Goal: Task Accomplishment & Management: Manage account settings

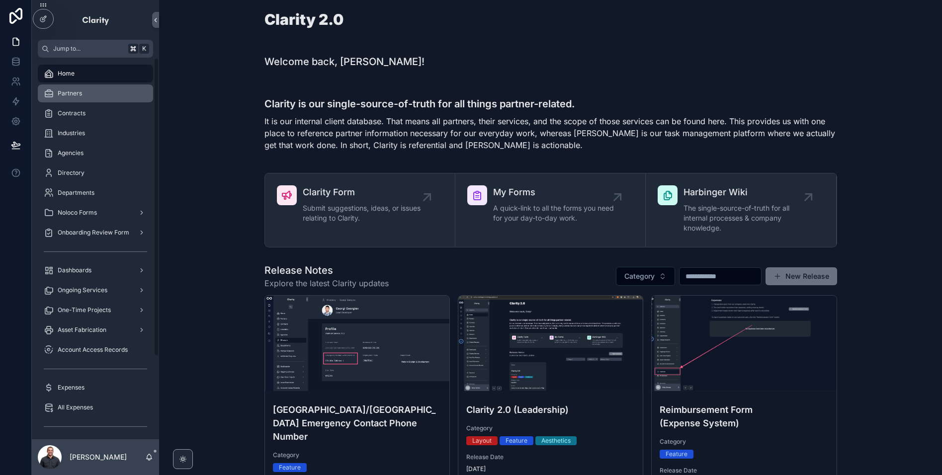
click at [95, 95] on div "Partners" at bounding box center [95, 93] width 103 height 16
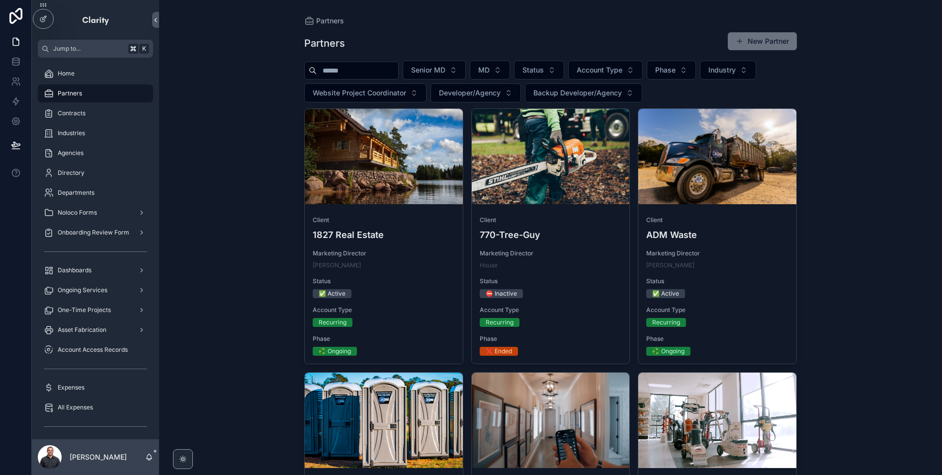
click at [379, 72] on input "scrollable content" at bounding box center [358, 71] width 82 height 14
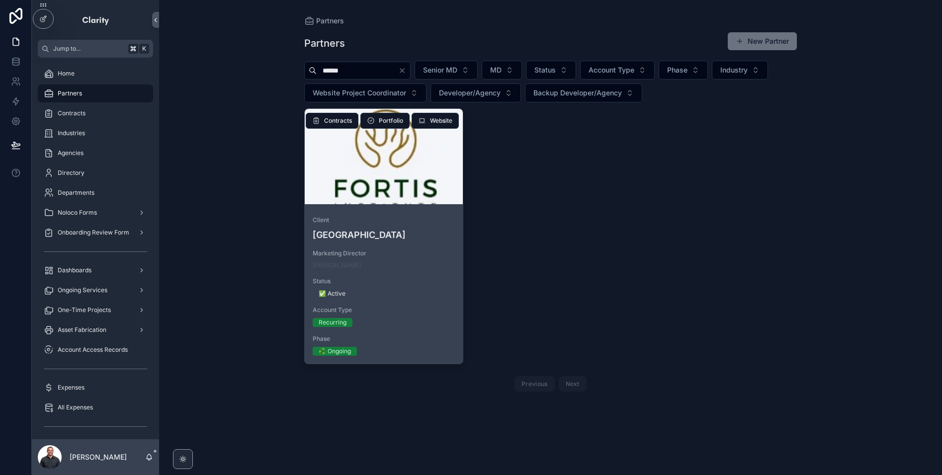
type input "******"
click at [391, 246] on div "Client Fortis Institute Marketing Director [PERSON_NAME] Status ✅ Active Accoun…" at bounding box center [384, 286] width 158 height 156
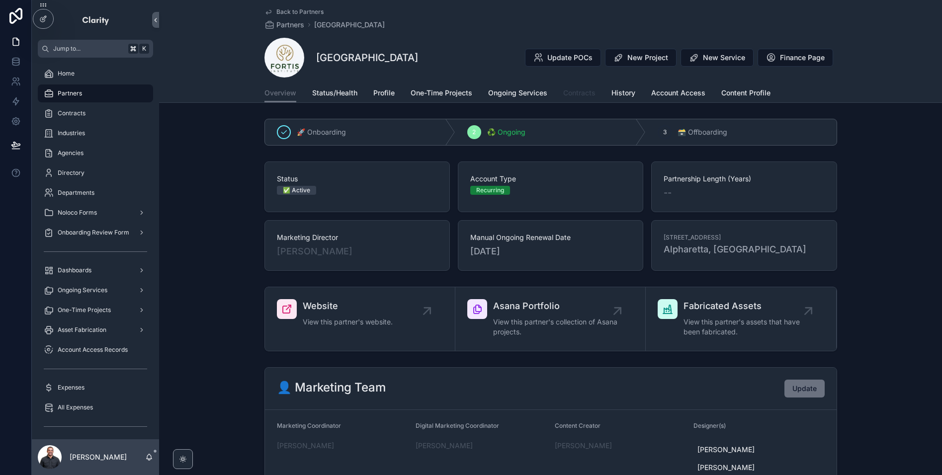
click at [571, 93] on span "Contracts" at bounding box center [579, 93] width 32 height 10
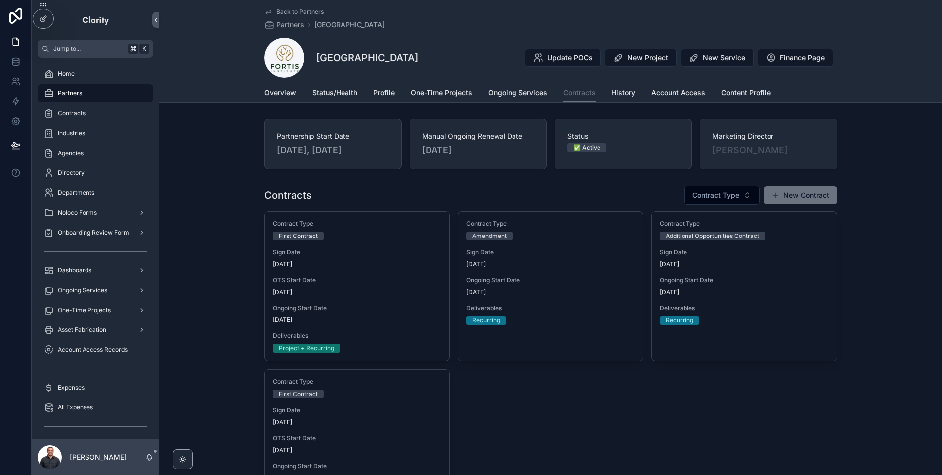
drag, startPoint x: 382, startPoint y: 154, endPoint x: 265, endPoint y: 150, distance: 116.9
click at [265, 150] on div "Partnership Start Date [DATE], [DATE]" at bounding box center [332, 144] width 137 height 51
click at [369, 169] on div "Partnership Start Date [DATE], [DATE] Manual Ongoing Renewal Date [DATE] Status…" at bounding box center [550, 144] width 783 height 59
click at [357, 159] on div "Partnership Start Date [DATE], [DATE]" at bounding box center [332, 144] width 137 height 51
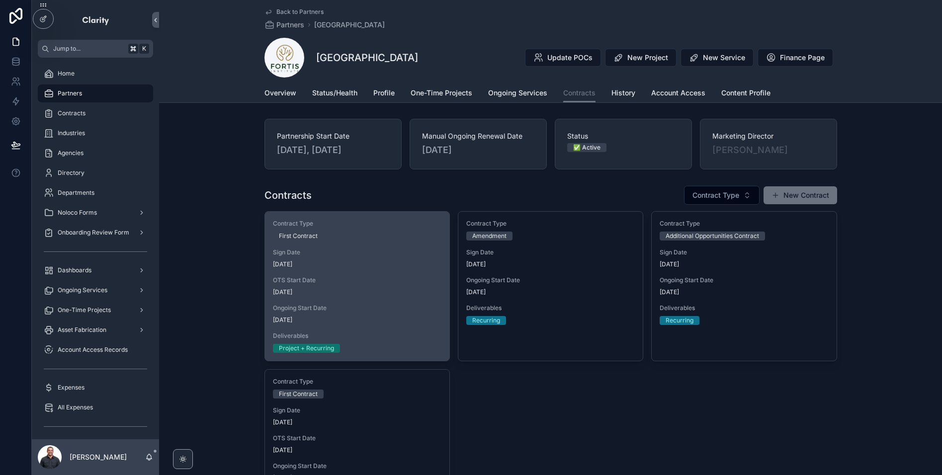
click at [420, 272] on div "Contract Type First Contract Sign Date [DATE] OTS Start Date [DATE] Ongoing Sta…" at bounding box center [357, 286] width 184 height 149
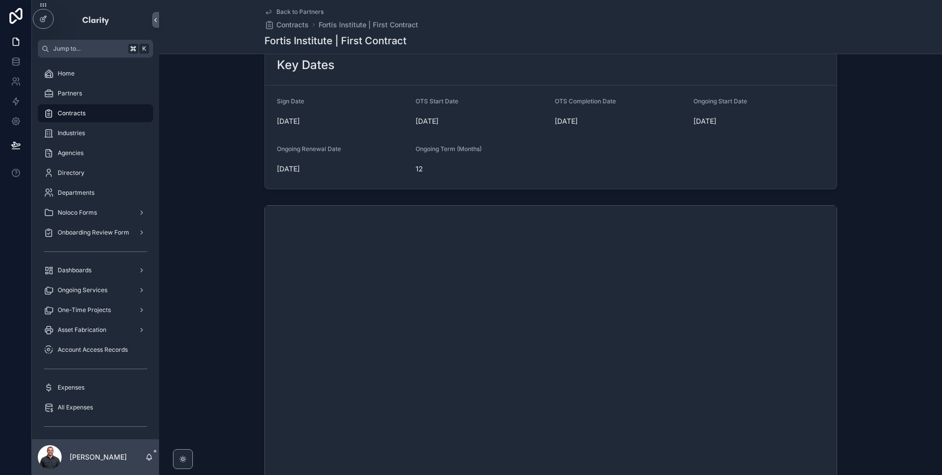
scroll to position [298, 0]
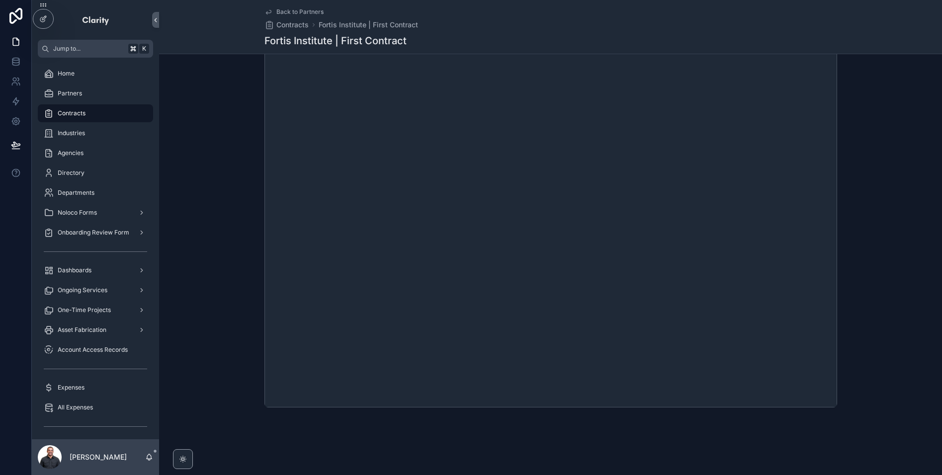
click at [296, 5] on div "Back to Partners Contracts Fortis Institute | First Contract [GEOGRAPHIC_DATA] …" at bounding box center [550, 27] width 573 height 54
click at [296, 12] on span "Back to Partners" at bounding box center [299, 12] width 47 height 8
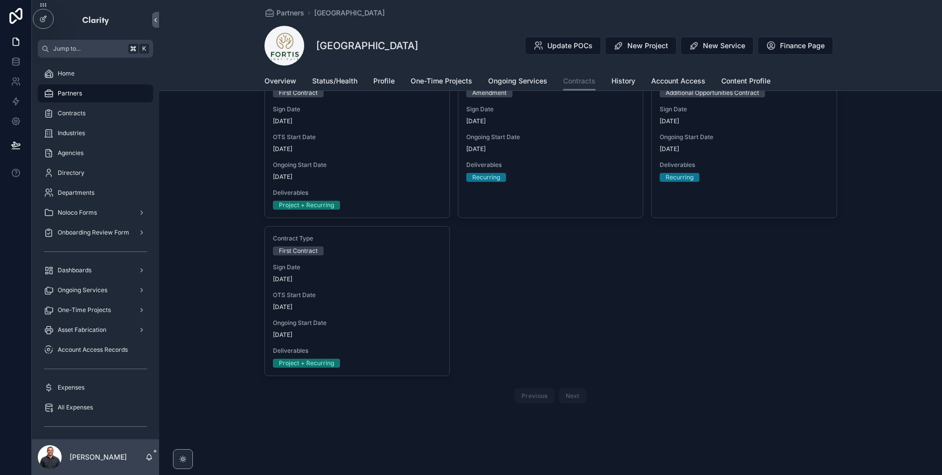
scroll to position [131, 0]
click at [282, 81] on span "Overview" at bounding box center [280, 81] width 32 height 10
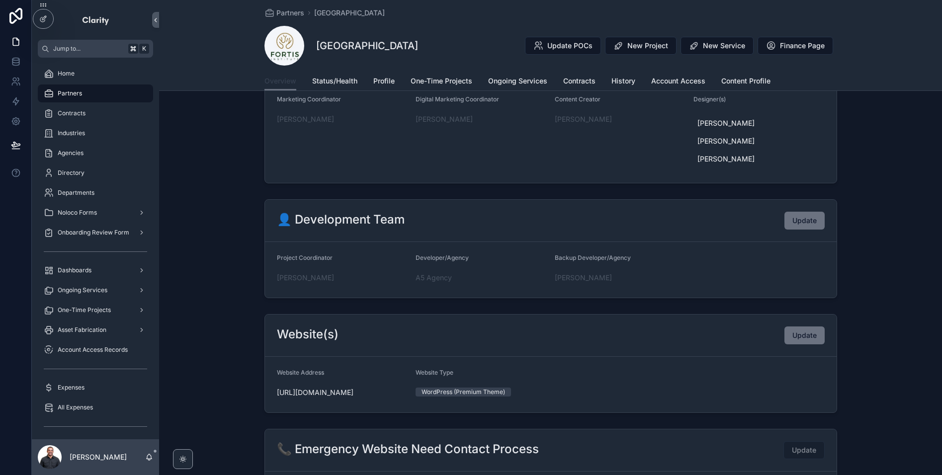
scroll to position [314, 0]
click at [434, 83] on span "One-Time Projects" at bounding box center [442, 81] width 62 height 10
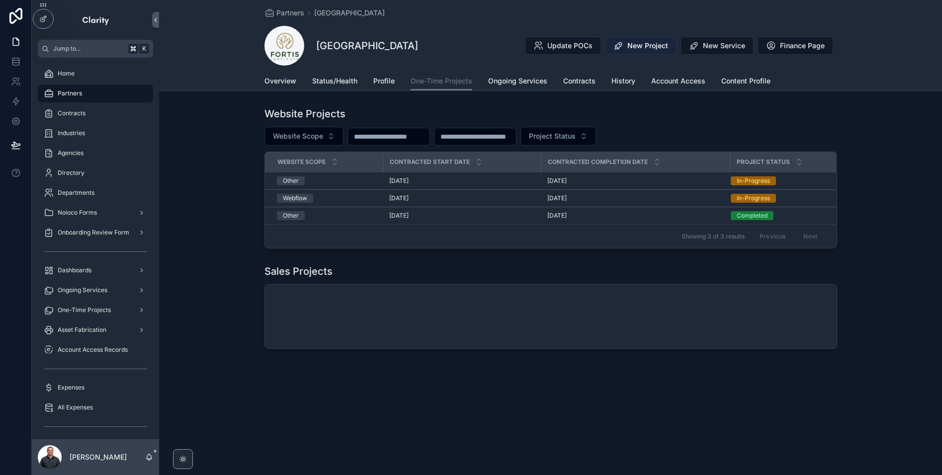
click at [627, 47] on span "New Project" at bounding box center [647, 46] width 41 height 10
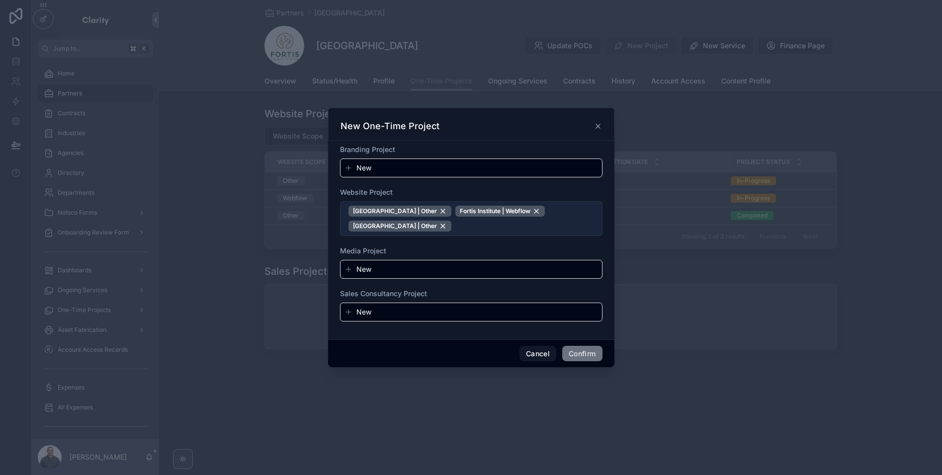
click at [527, 230] on span "[GEOGRAPHIC_DATA] | Other Fortis Institute | Webflow Fortis Institute | Other" at bounding box center [471, 219] width 246 height 26
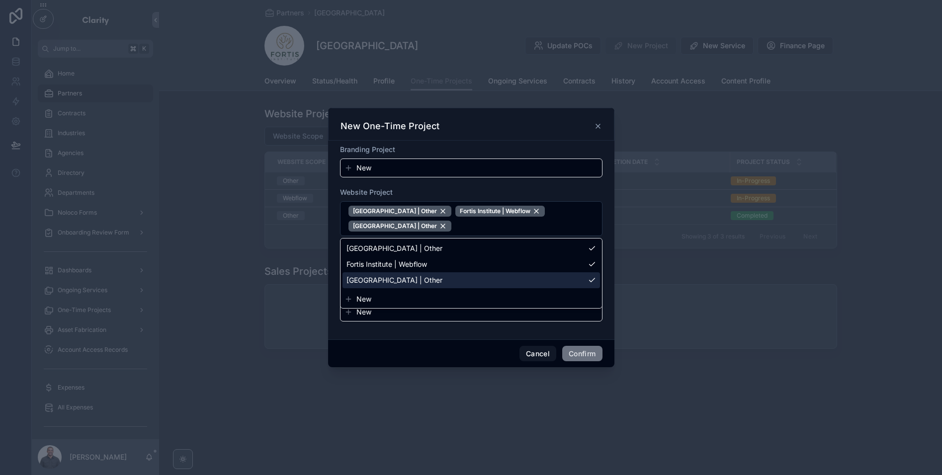
click at [366, 299] on span "New" at bounding box center [363, 299] width 15 height 10
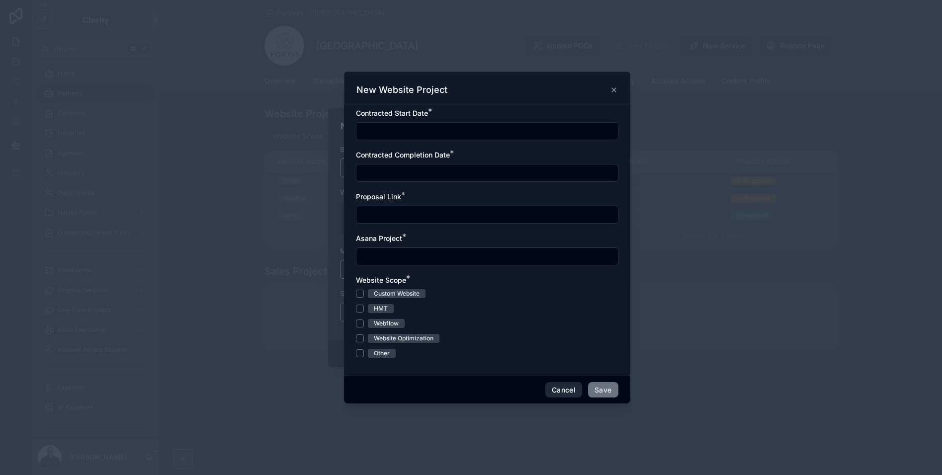
click at [559, 395] on button "Cancel" at bounding box center [563, 390] width 37 height 16
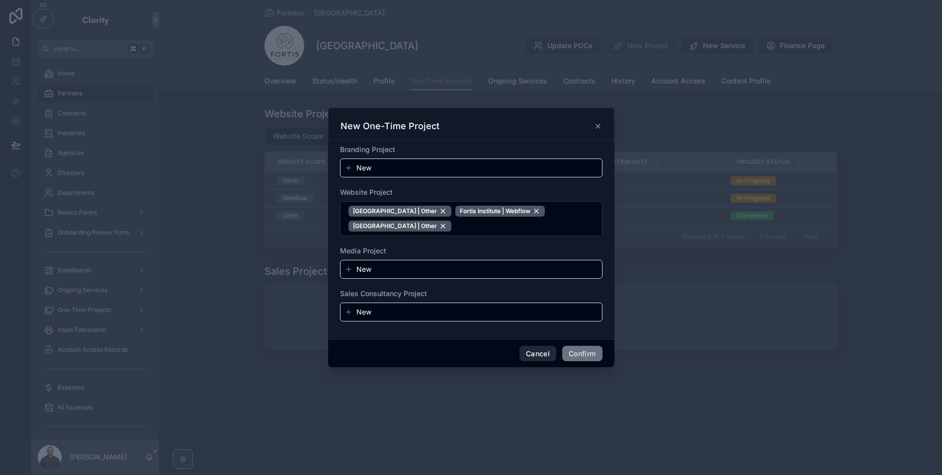
click at [534, 352] on button "Cancel" at bounding box center [537, 354] width 37 height 16
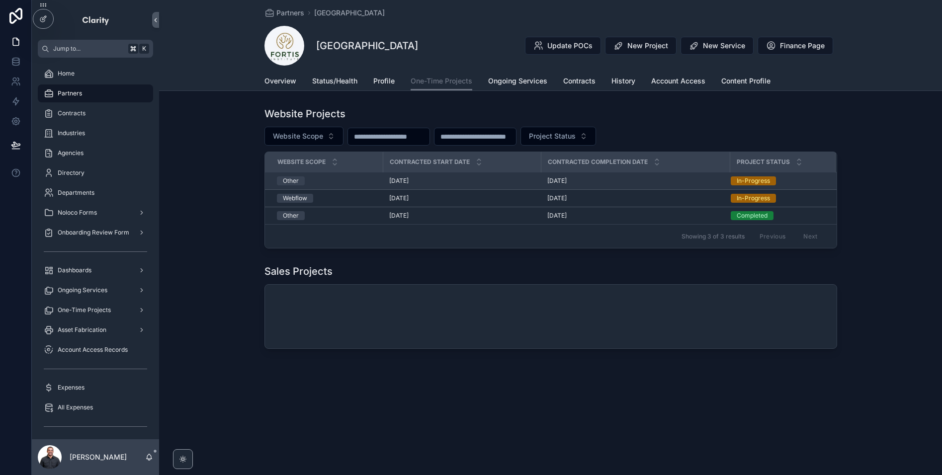
click at [344, 182] on div "Other" at bounding box center [327, 180] width 100 height 9
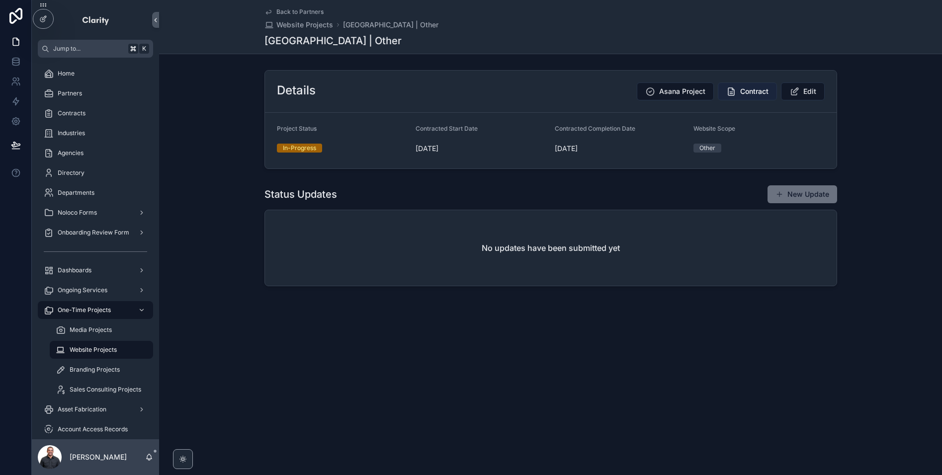
click at [746, 95] on span "Contract" at bounding box center [754, 91] width 28 height 10
click at [91, 69] on div "Home" at bounding box center [95, 74] width 103 height 16
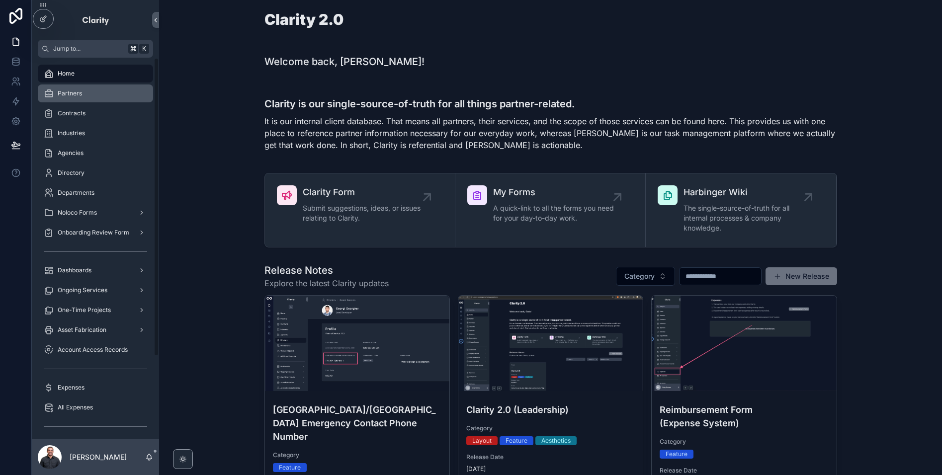
click at [74, 95] on span "Partners" at bounding box center [70, 93] width 24 height 8
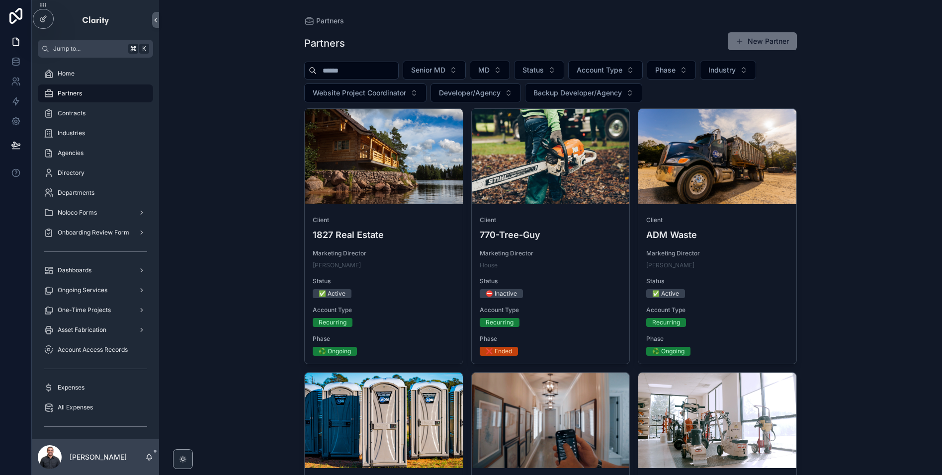
click at [354, 81] on div "Senior MD MD Status Account Type Phase Industry Website Project Coordinator Dev…" at bounding box center [550, 82] width 493 height 42
click at [354, 69] on input "scrollable content" at bounding box center [358, 71] width 82 height 14
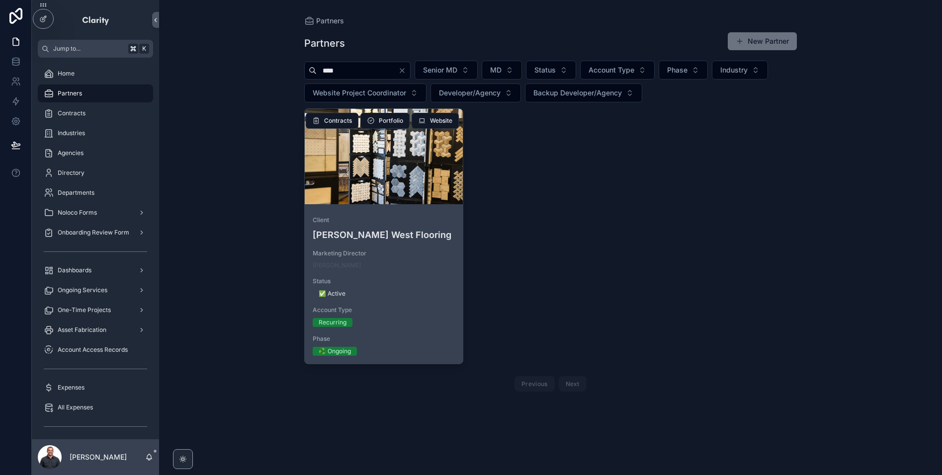
type input "****"
click at [428, 186] on div "scrollable content" at bounding box center [384, 156] width 158 height 95
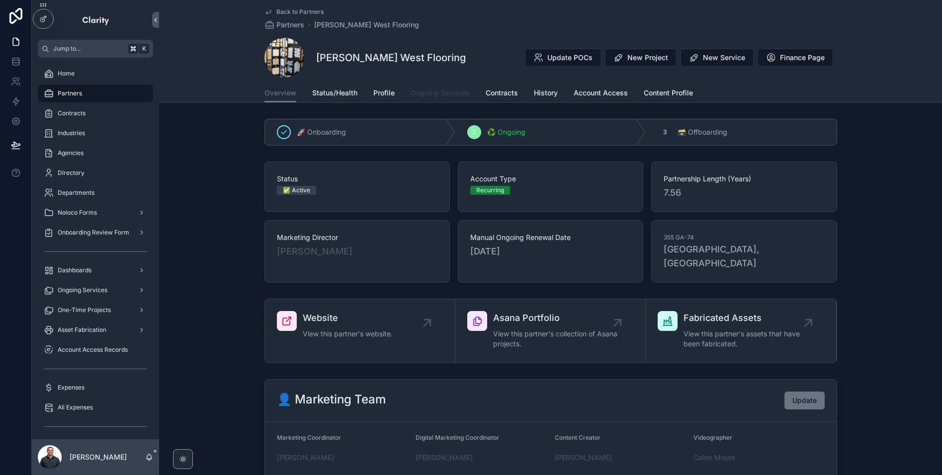
click at [416, 92] on span "Ongoing Services" at bounding box center [440, 93] width 59 height 10
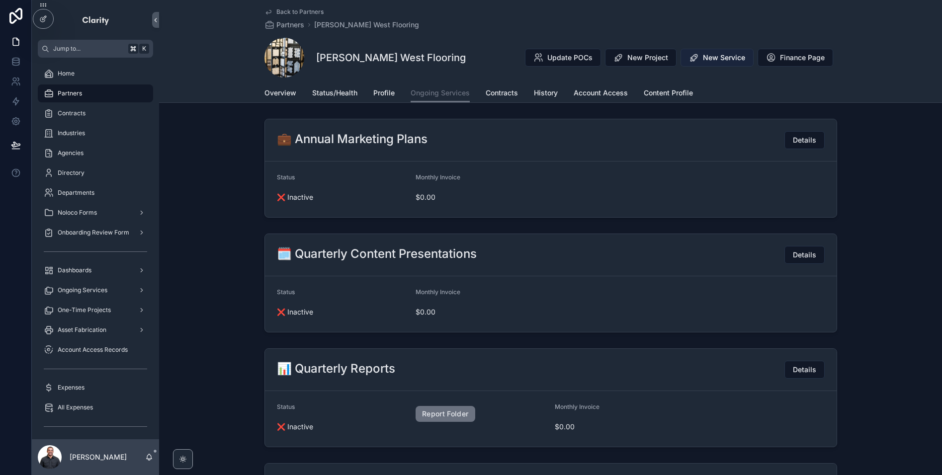
click at [714, 61] on span "New Service" at bounding box center [724, 58] width 42 height 10
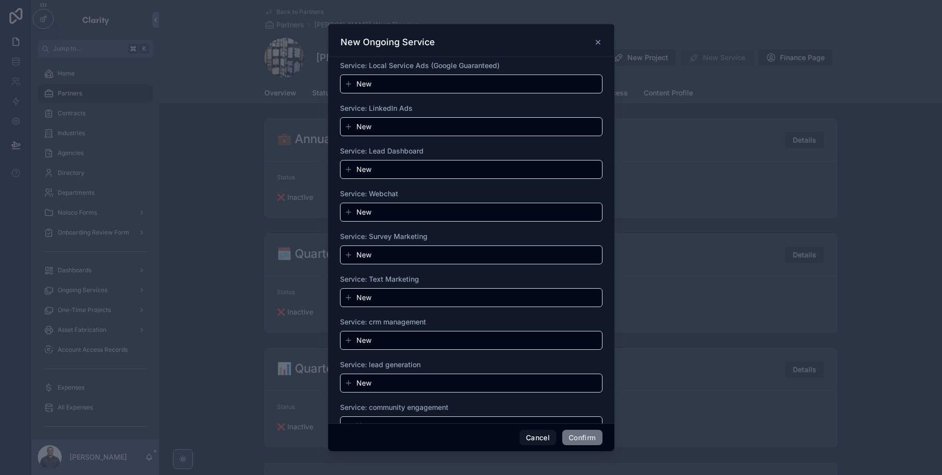
click at [421, 83] on button "New" at bounding box center [470, 84] width 253 height 10
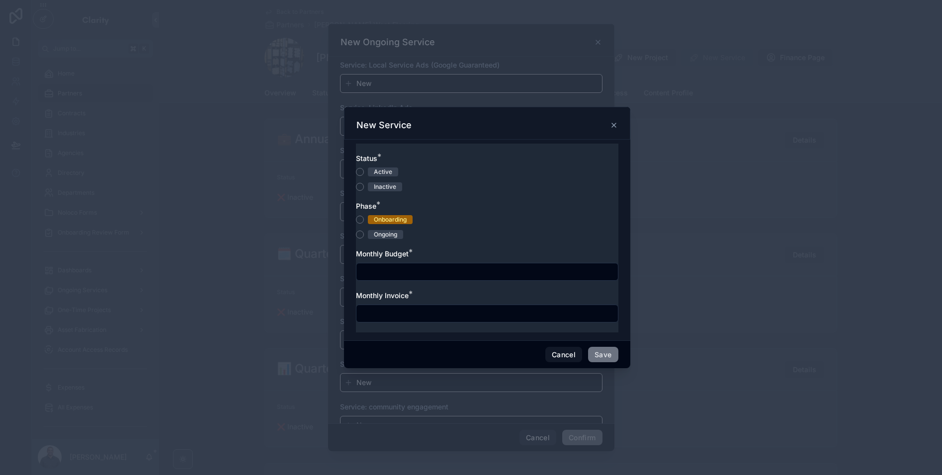
click at [376, 171] on div "Active" at bounding box center [383, 172] width 18 height 9
click at [364, 171] on button "Active" at bounding box center [360, 172] width 8 height 8
click at [360, 220] on button "Onboarding" at bounding box center [360, 220] width 8 height 8
type button "ONBOARDING"
click at [467, 317] on input "text" at bounding box center [486, 314] width 261 height 14
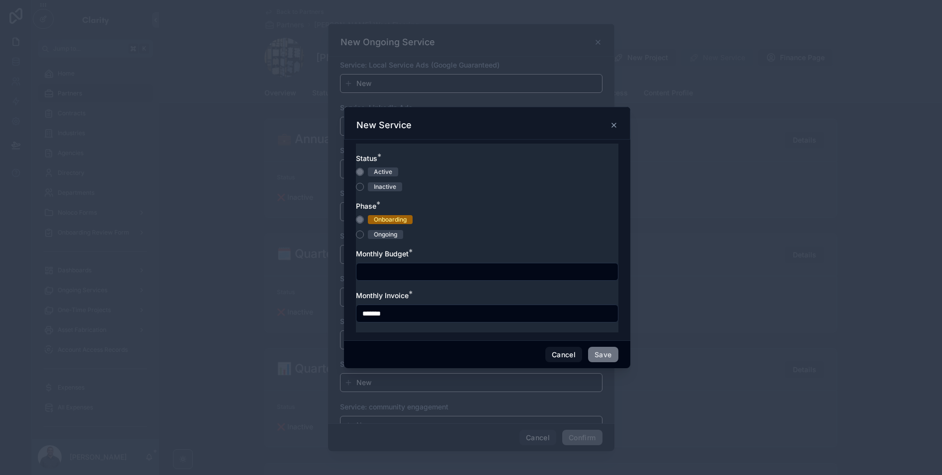
type input "*******"
click at [461, 207] on div "Phase *" at bounding box center [487, 206] width 262 height 10
